Goal: Transaction & Acquisition: Purchase product/service

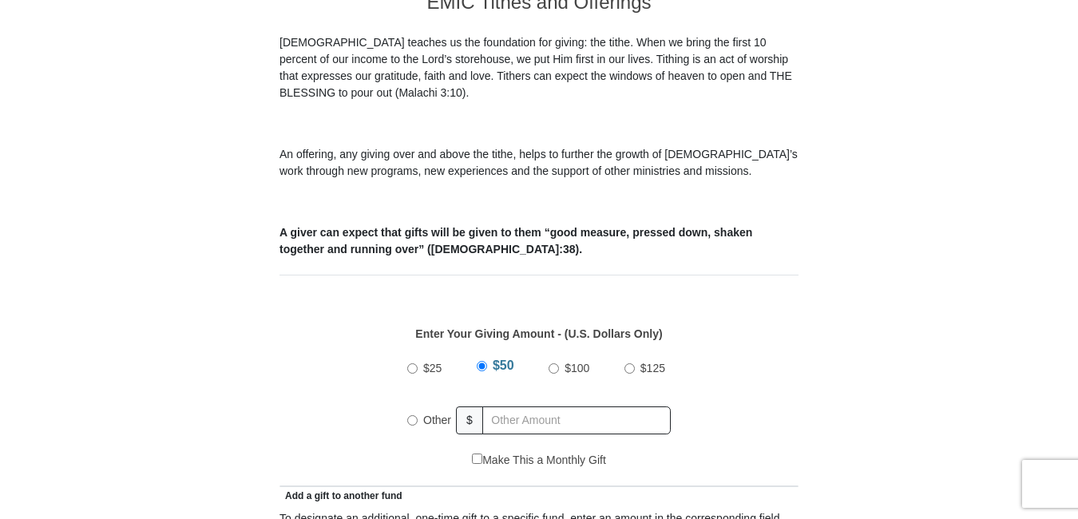
scroll to position [482, 0]
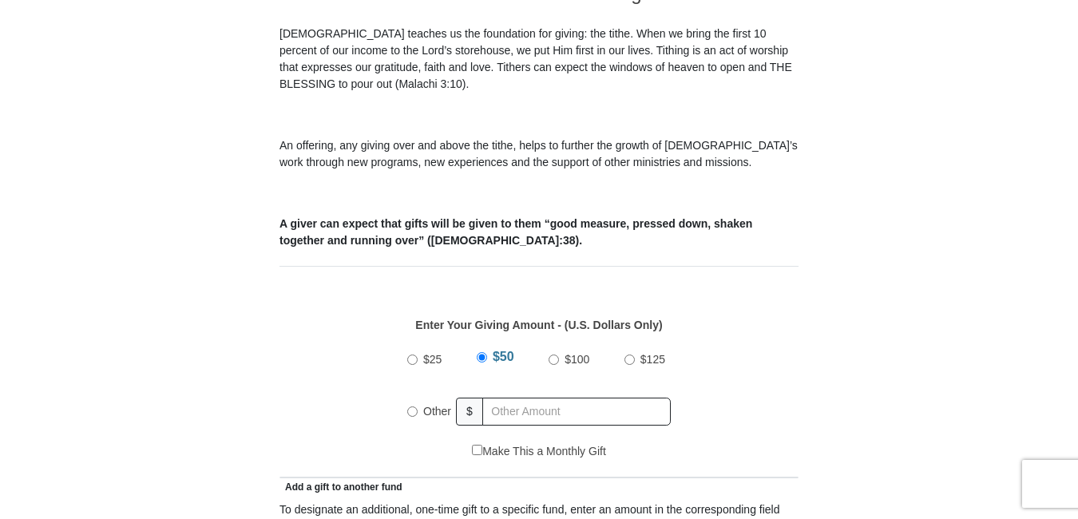
click at [413, 406] on input "Other" at bounding box center [412, 411] width 10 height 10
radio input "true"
click at [488, 398] on input "text" at bounding box center [579, 412] width 183 height 28
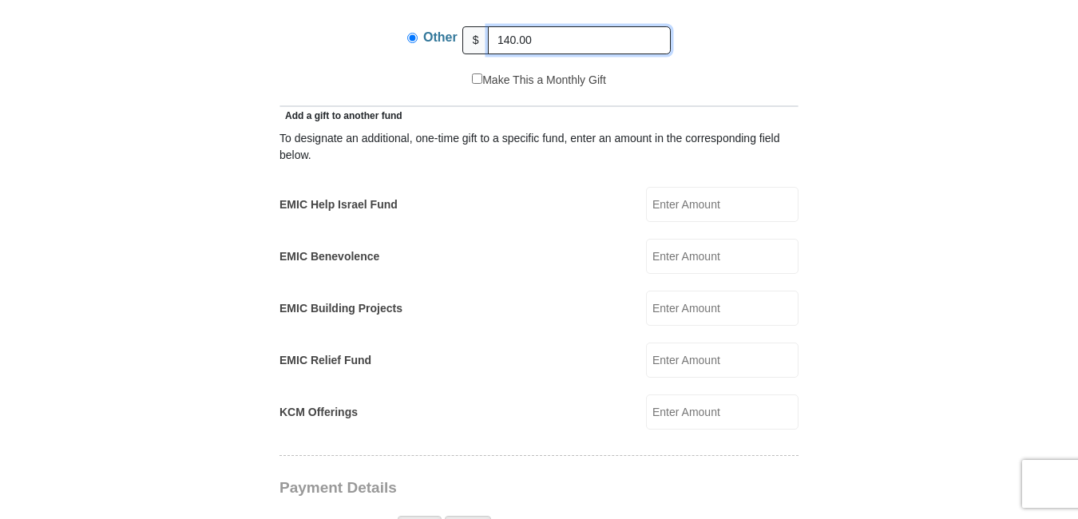
scroll to position [871, 0]
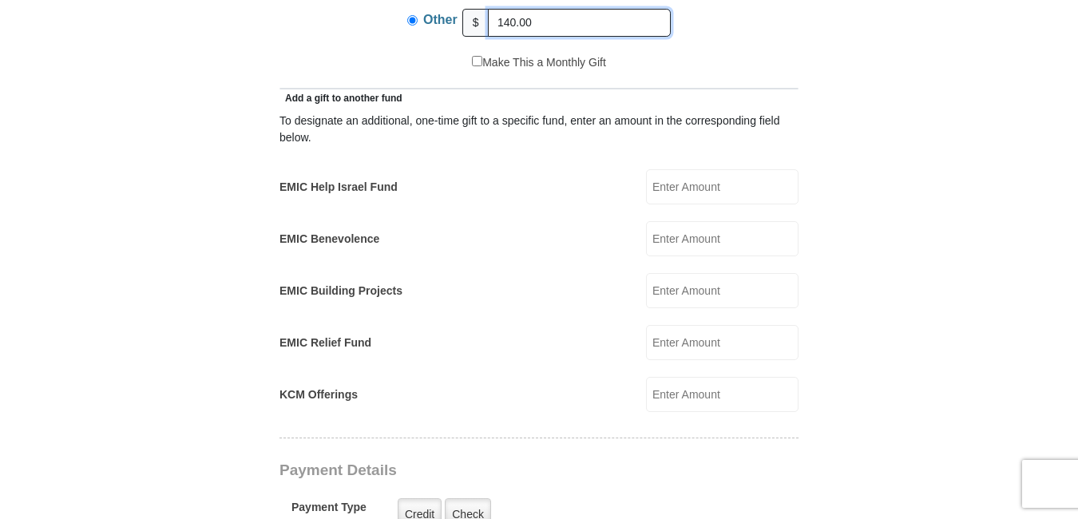
type input "140.00"
click at [705, 169] on input "EMIC Help Israel Fund" at bounding box center [722, 186] width 153 height 35
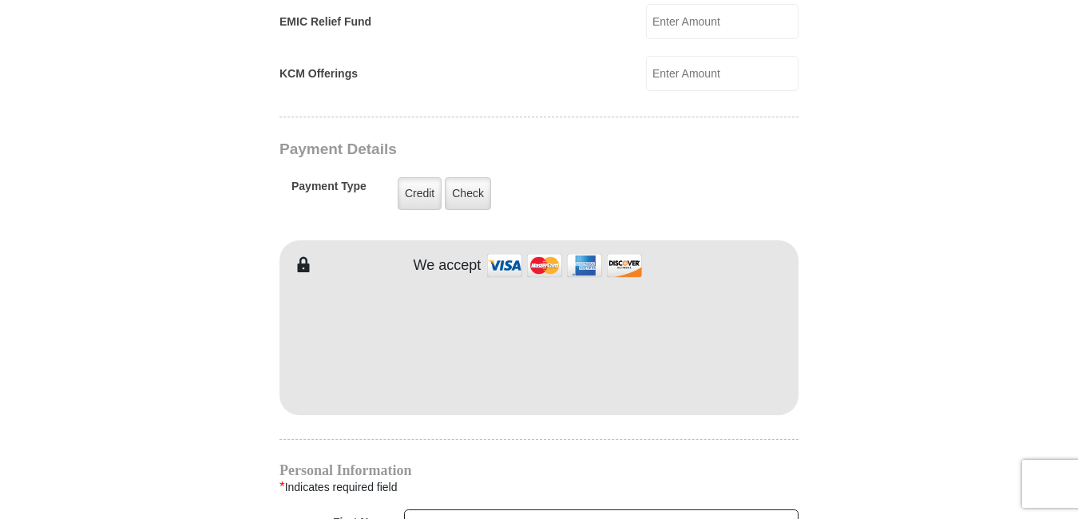
scroll to position [1232, 0]
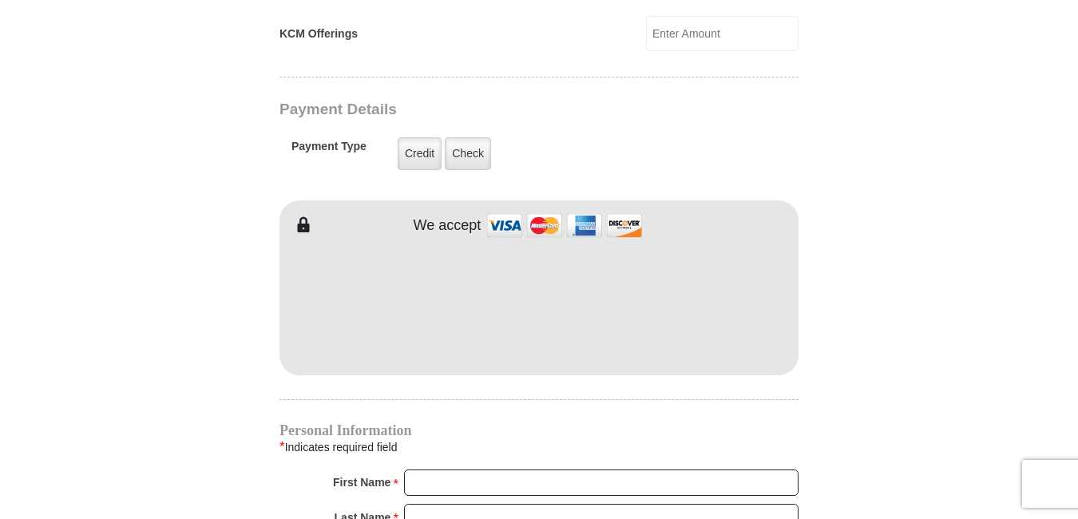
type input "50.00"
click at [559, 470] on input "First Name *" at bounding box center [601, 483] width 394 height 27
click at [541, 470] on input "First Name *" at bounding box center [601, 483] width 394 height 27
type input "Hope"
click at [529, 504] on input "Last Name *" at bounding box center [601, 517] width 394 height 27
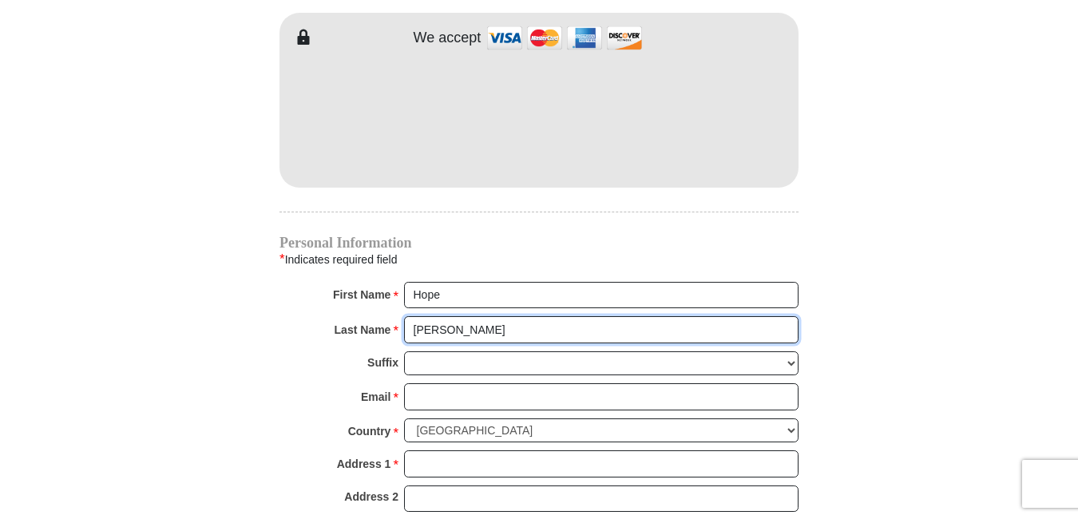
scroll to position [1460, 0]
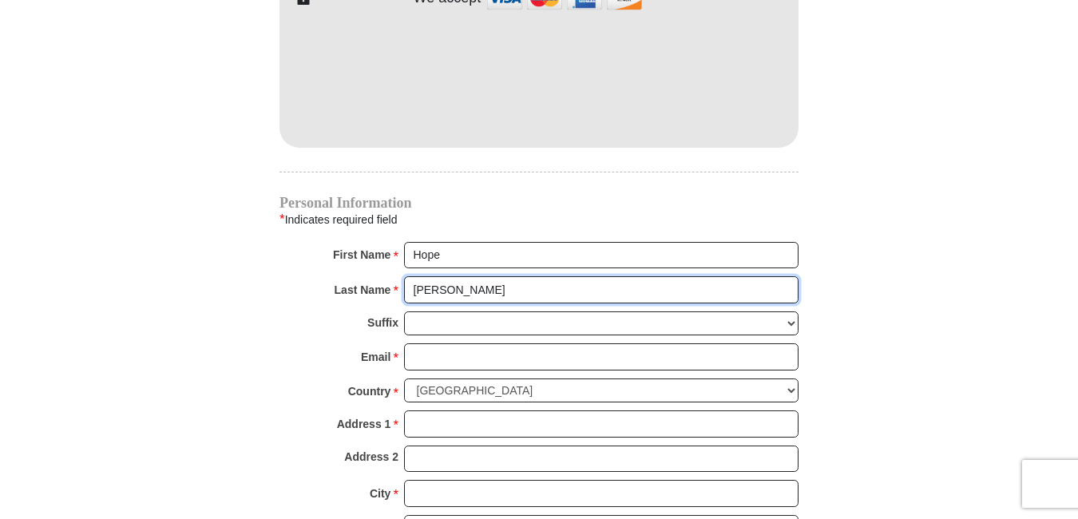
type input "[PERSON_NAME]"
click at [512, 242] on input "Hope" at bounding box center [601, 255] width 394 height 27
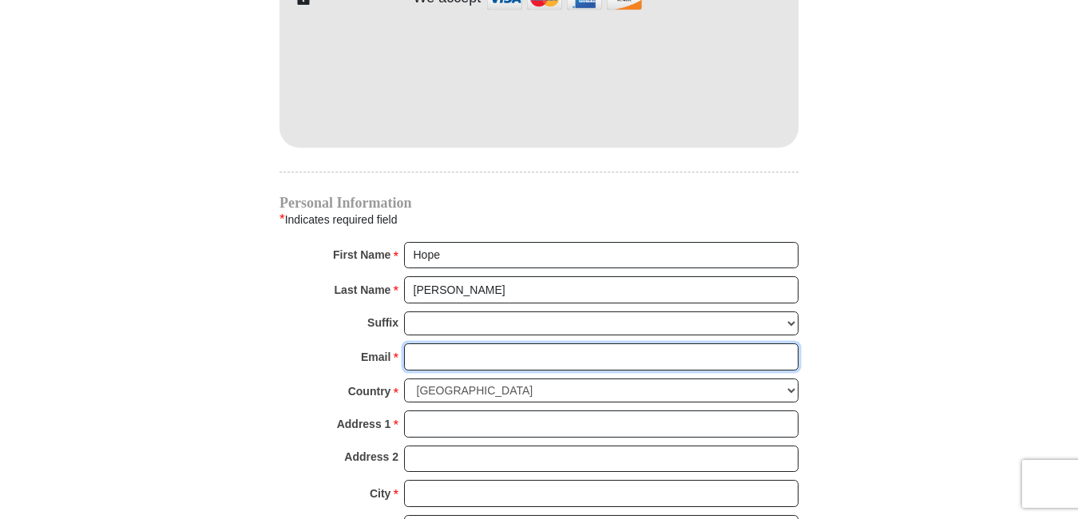
type input "[EMAIL_ADDRESS][DOMAIN_NAME]"
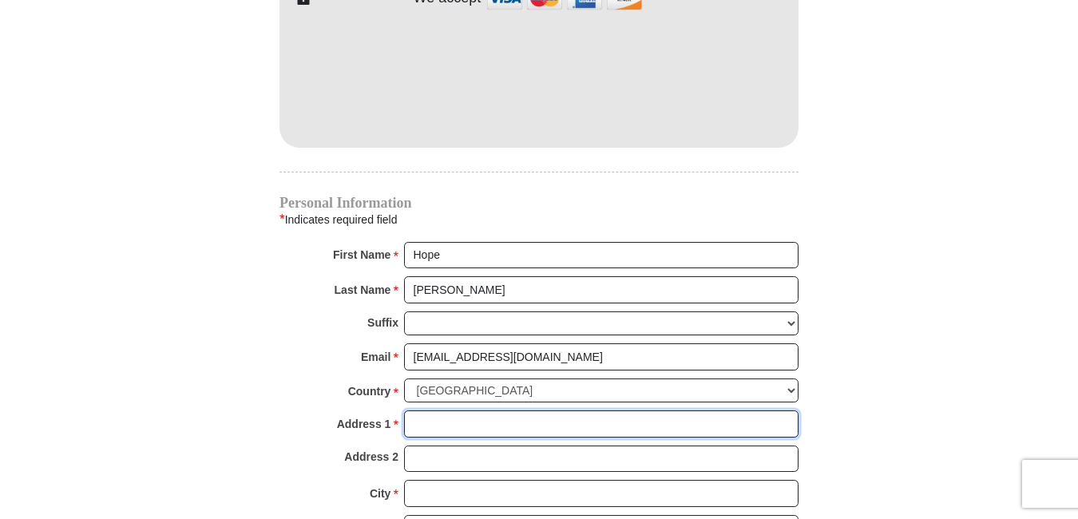
type input "[STREET_ADDRESS]"
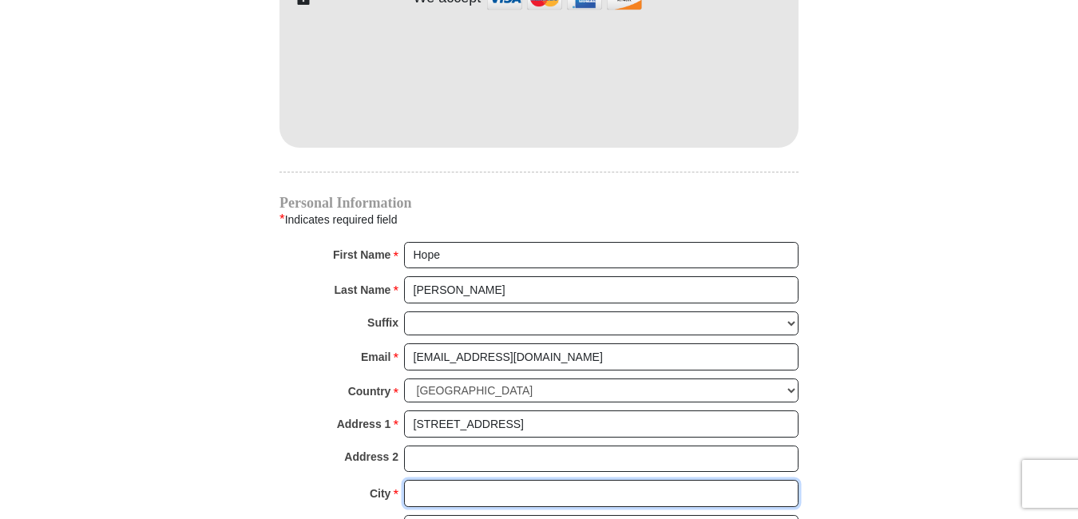
type input "[GEOGRAPHIC_DATA]"
select select "VT"
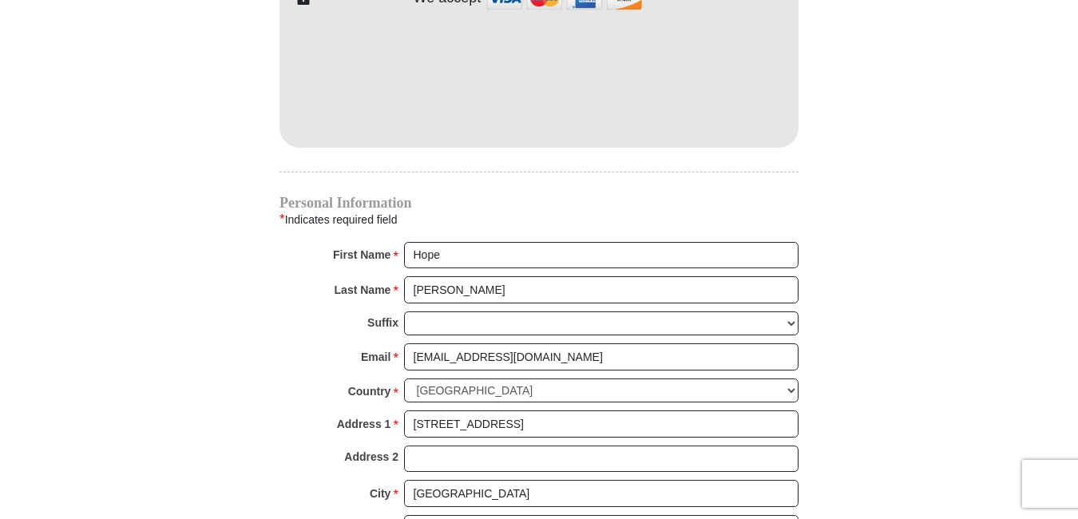
type input "05408"
type input "8028654717"
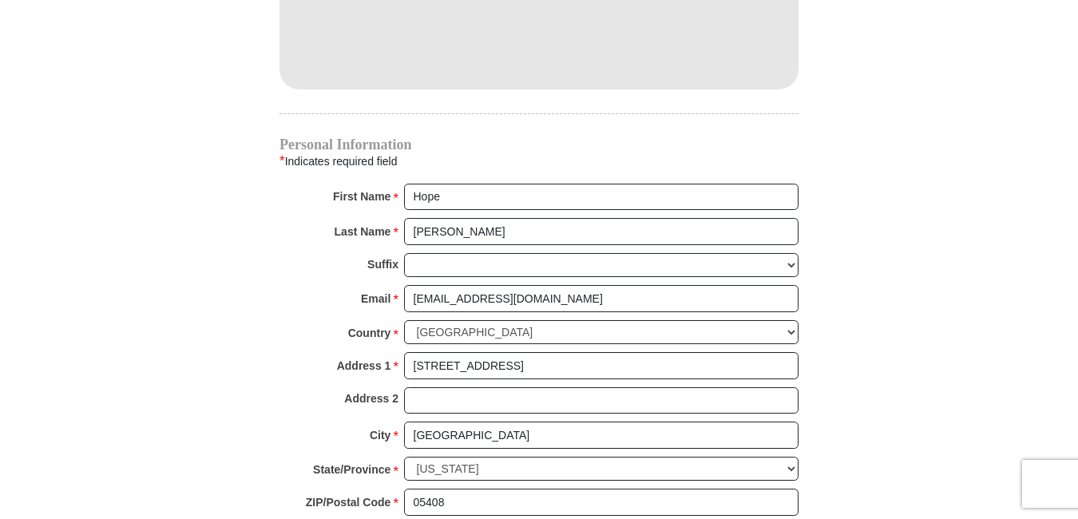
scroll to position [1808, 0]
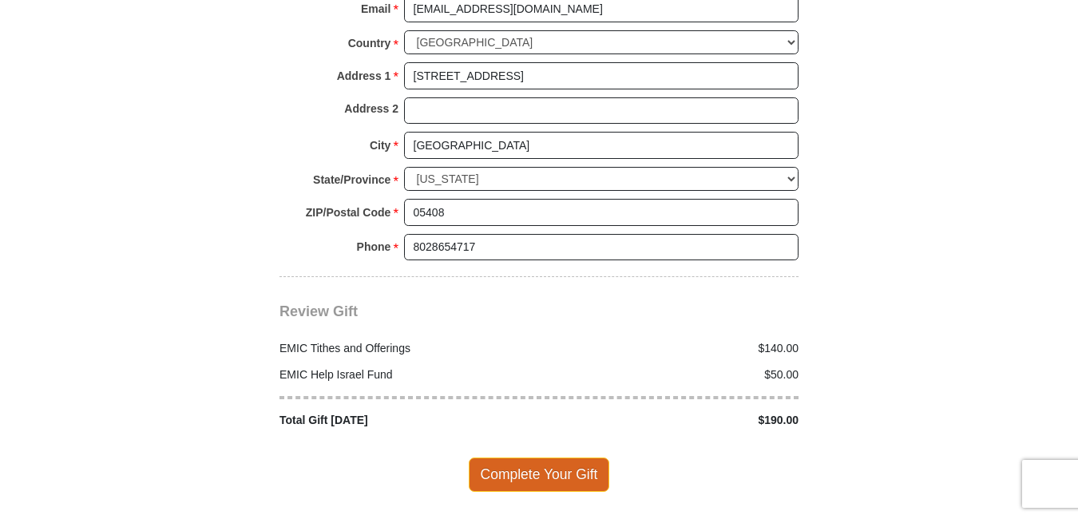
click at [537, 458] on span "Complete Your Gift" at bounding box center [539, 475] width 141 height 34
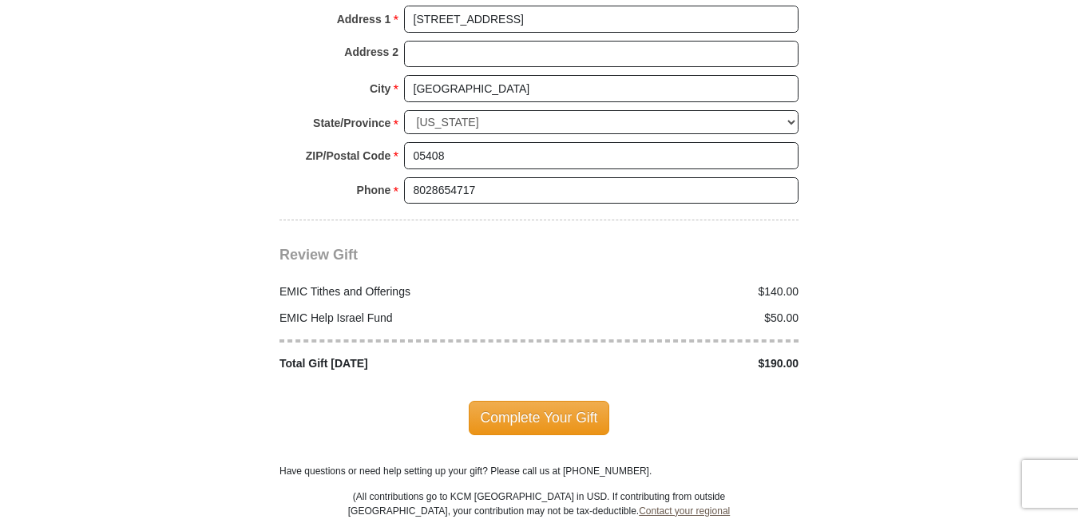
scroll to position [1955, 0]
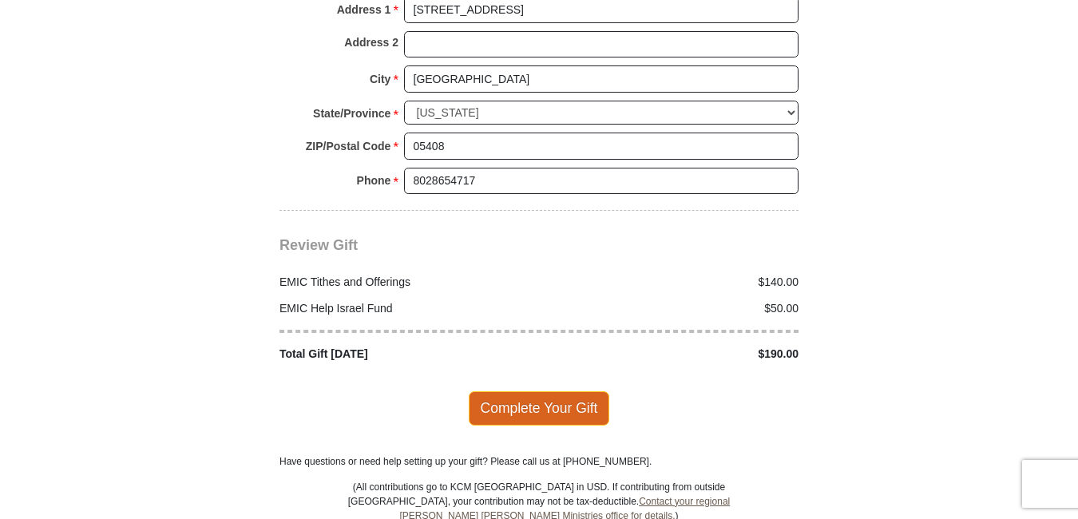
click at [569, 391] on span "Complete Your Gift" at bounding box center [539, 408] width 141 height 34
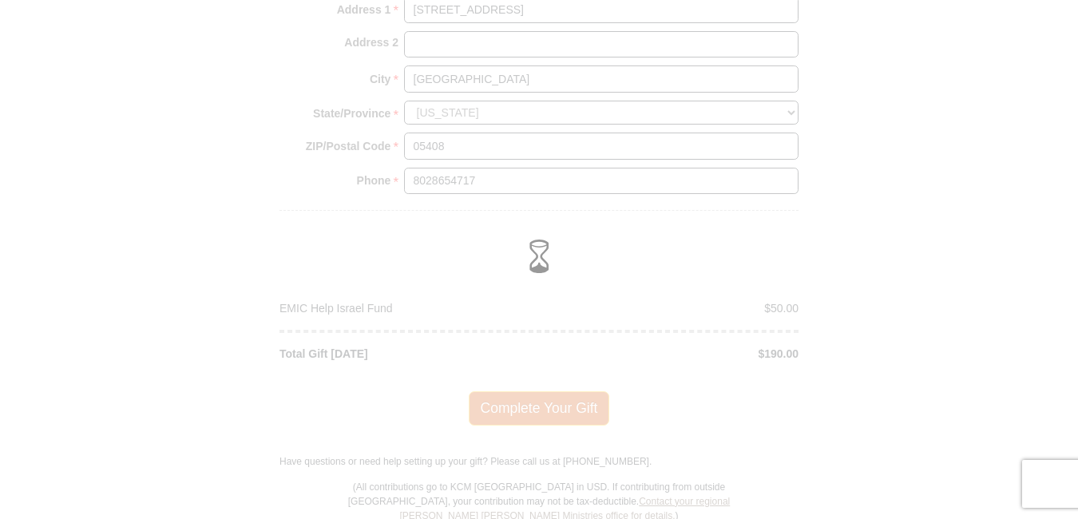
scroll to position [1874, 0]
